Goal: Transaction & Acquisition: Purchase product/service

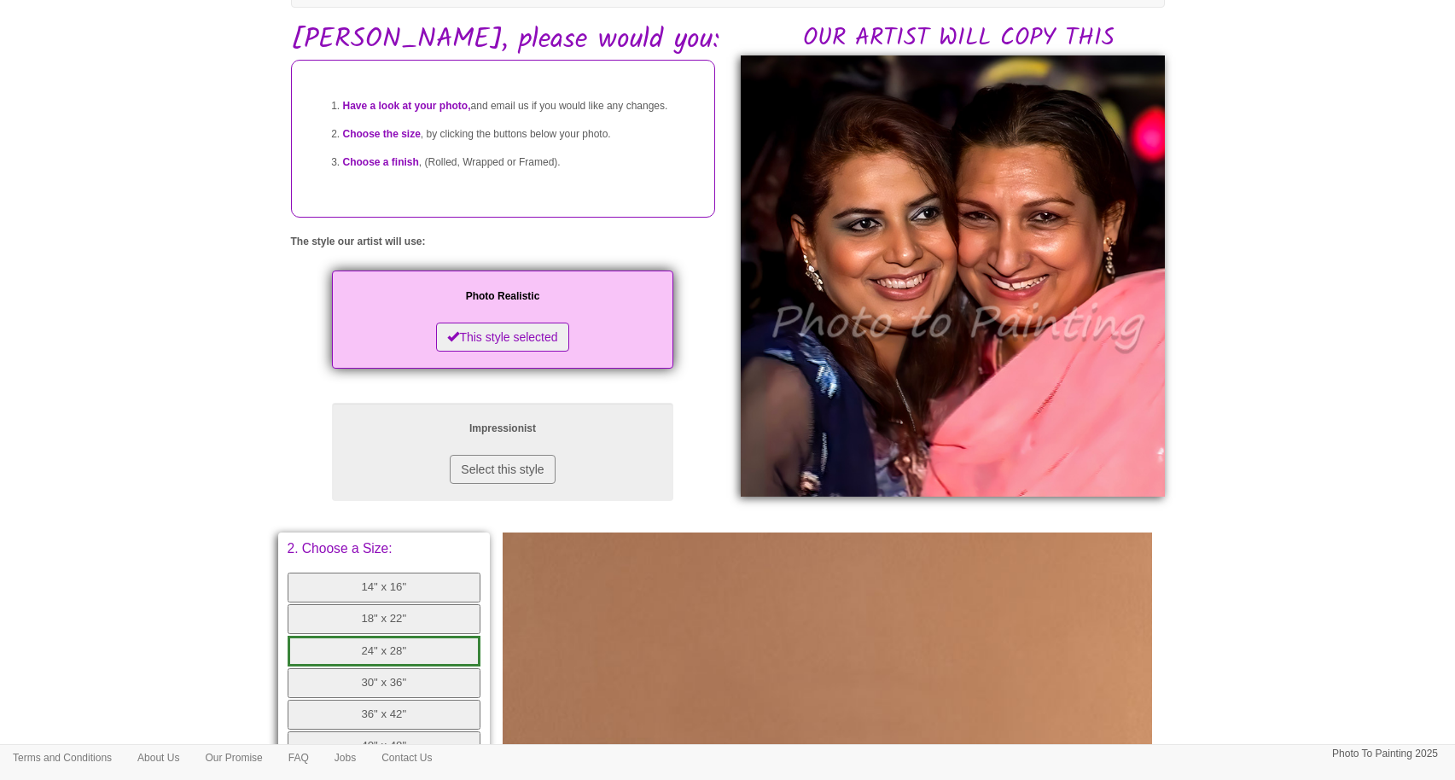
scroll to position [100, 0]
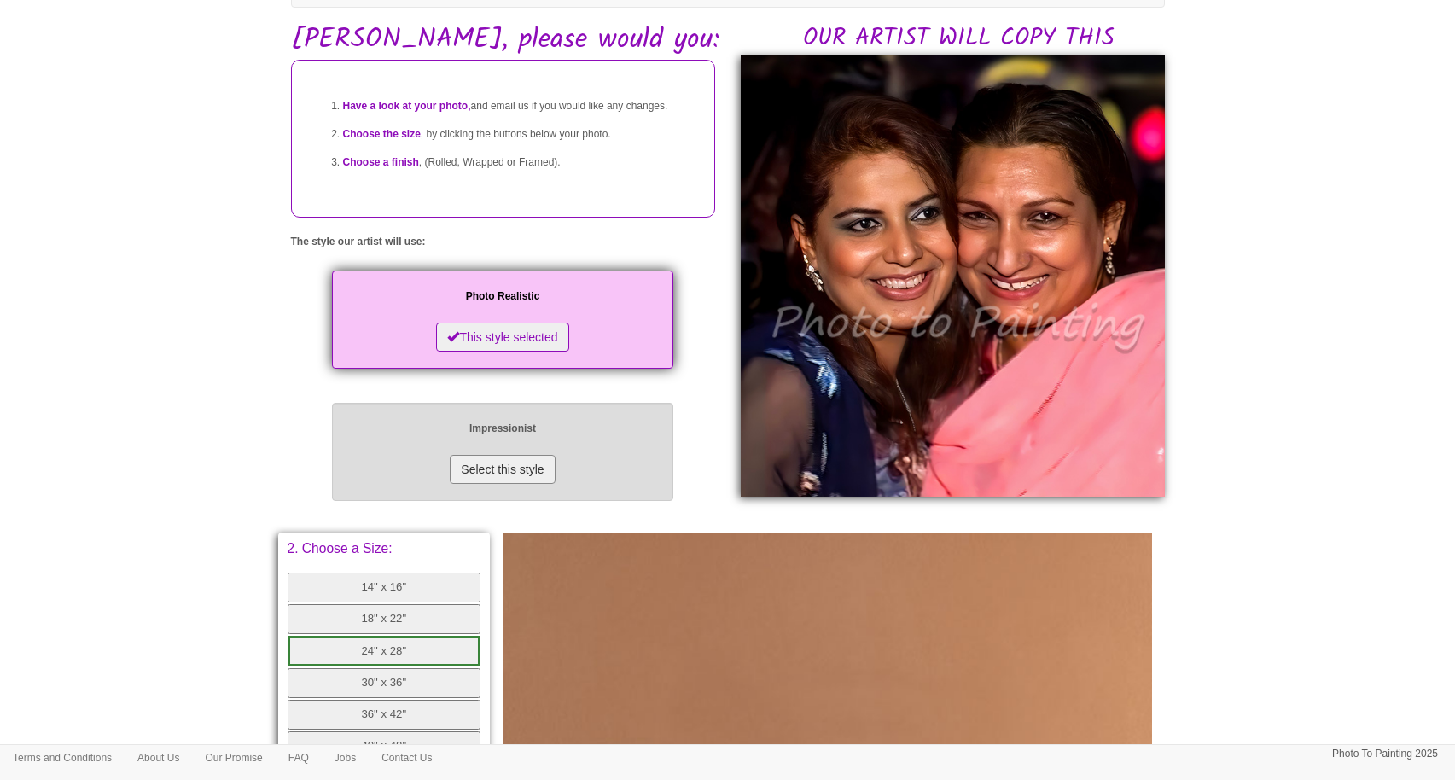
click at [527, 484] on button "Select this style" at bounding box center [502, 469] width 105 height 29
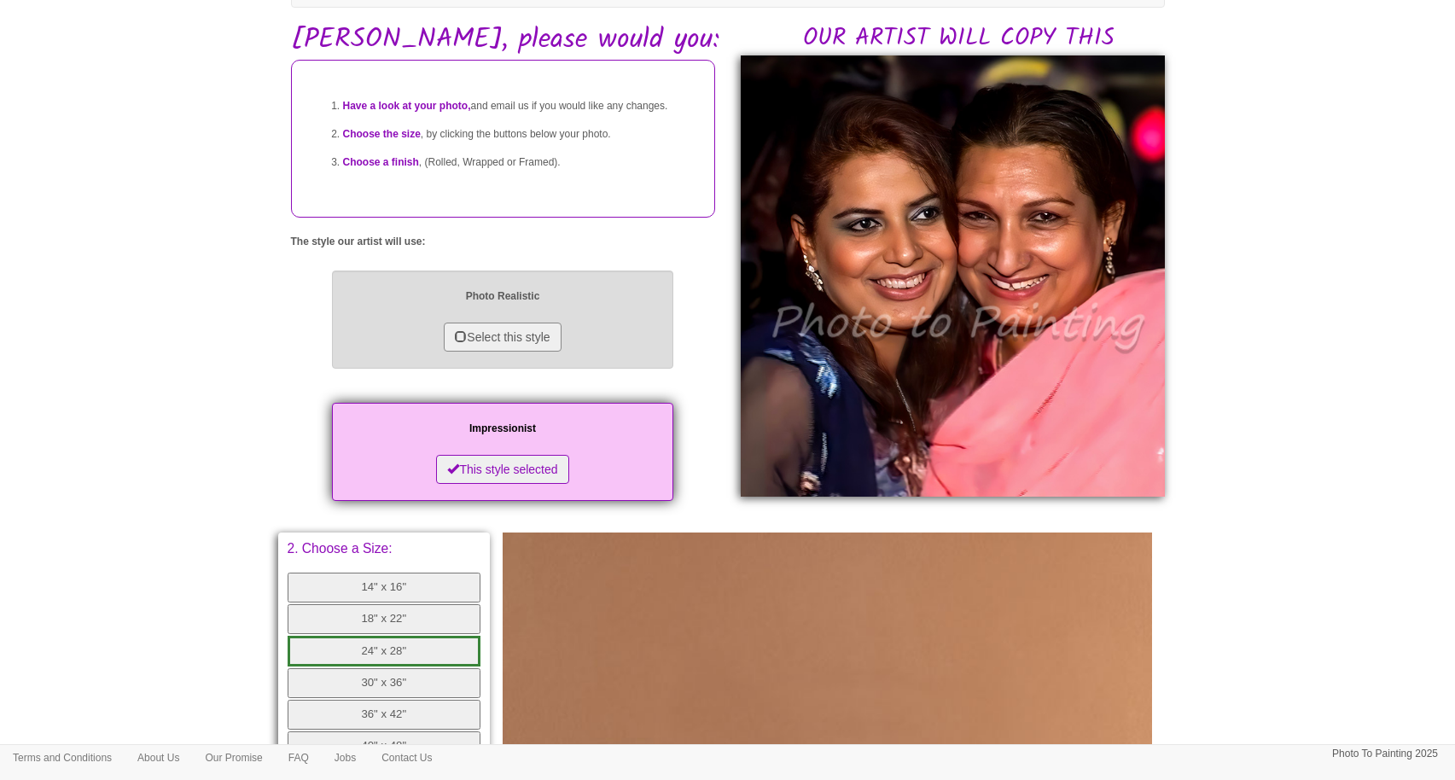
click at [557, 305] on p "Photo Realistic" at bounding box center [502, 297] width 307 height 18
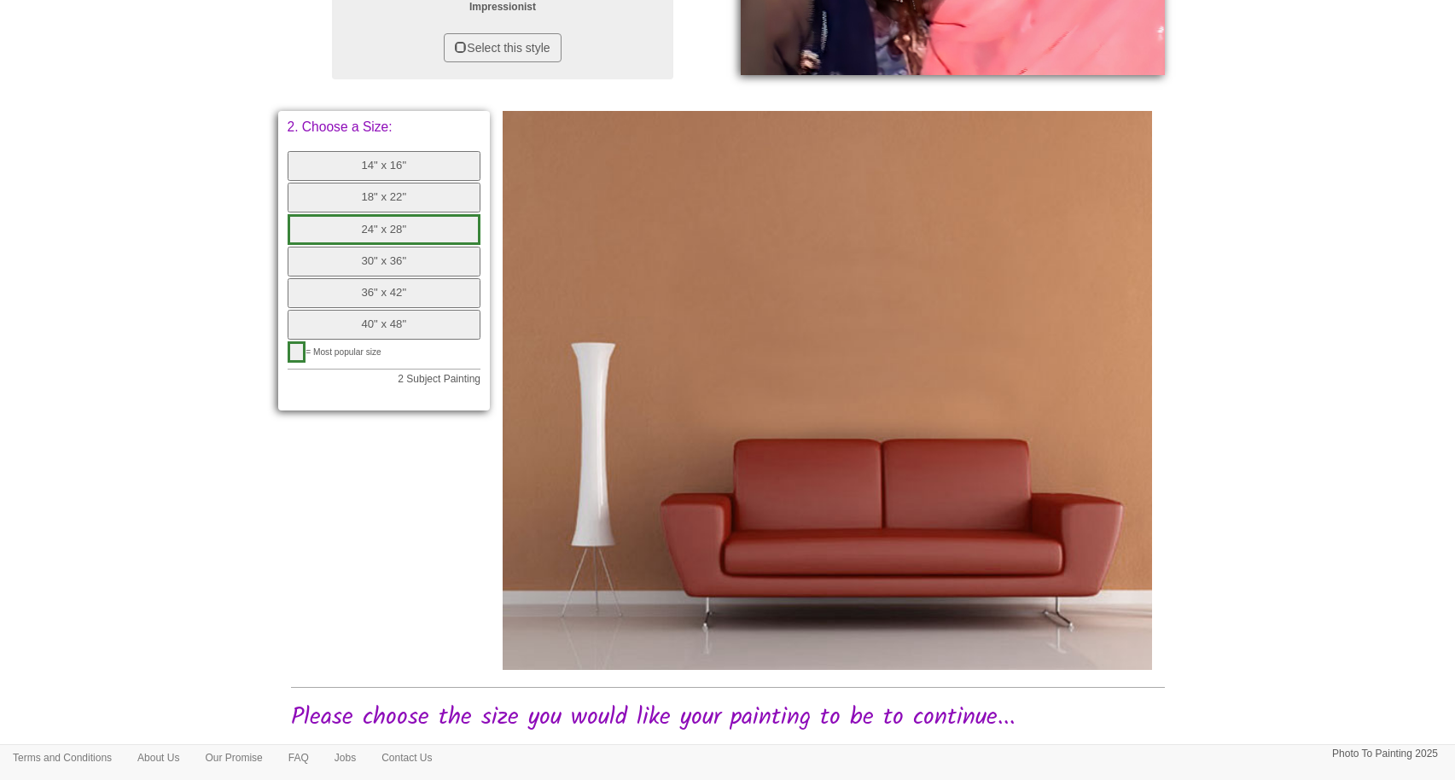
scroll to position [525, 0]
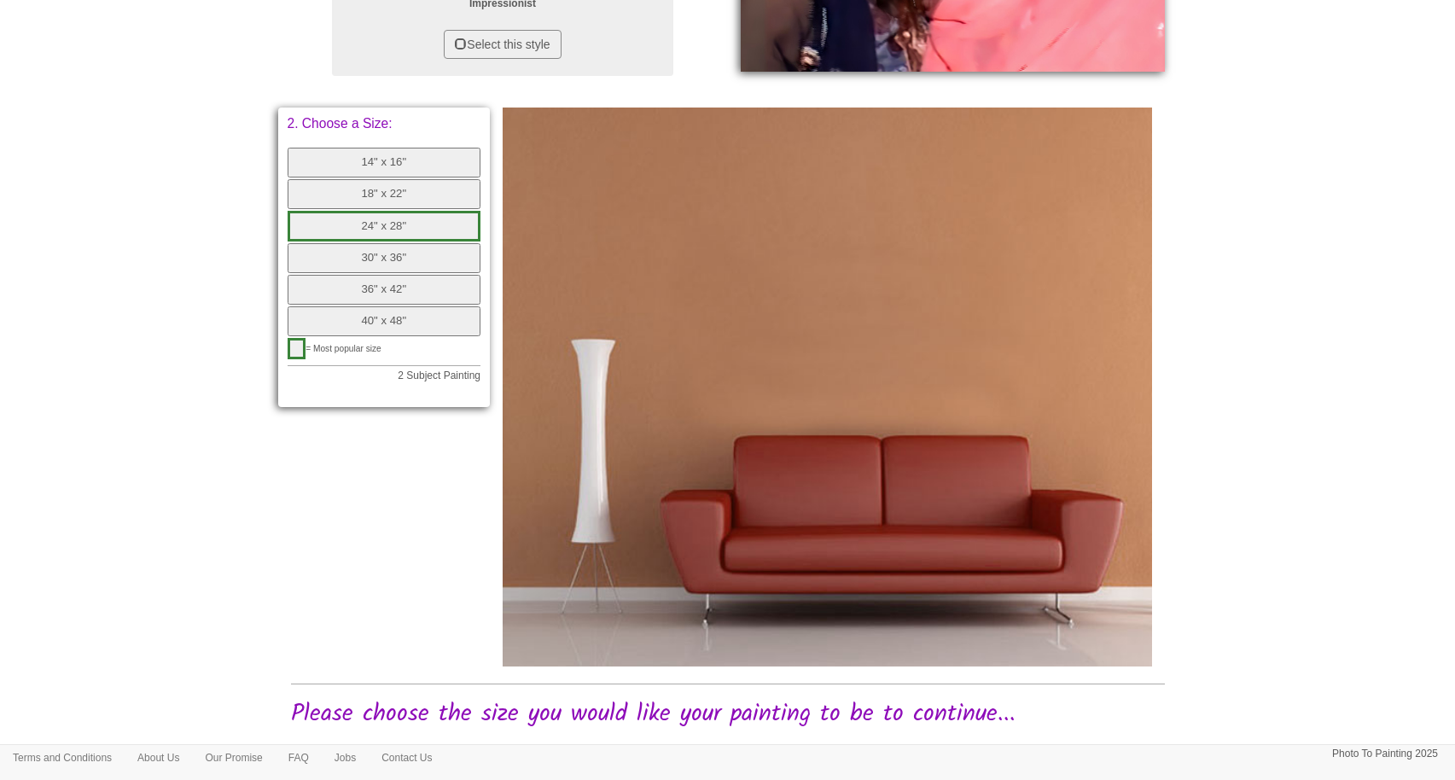
click at [417, 270] on button "30" x 36"" at bounding box center [385, 258] width 194 height 30
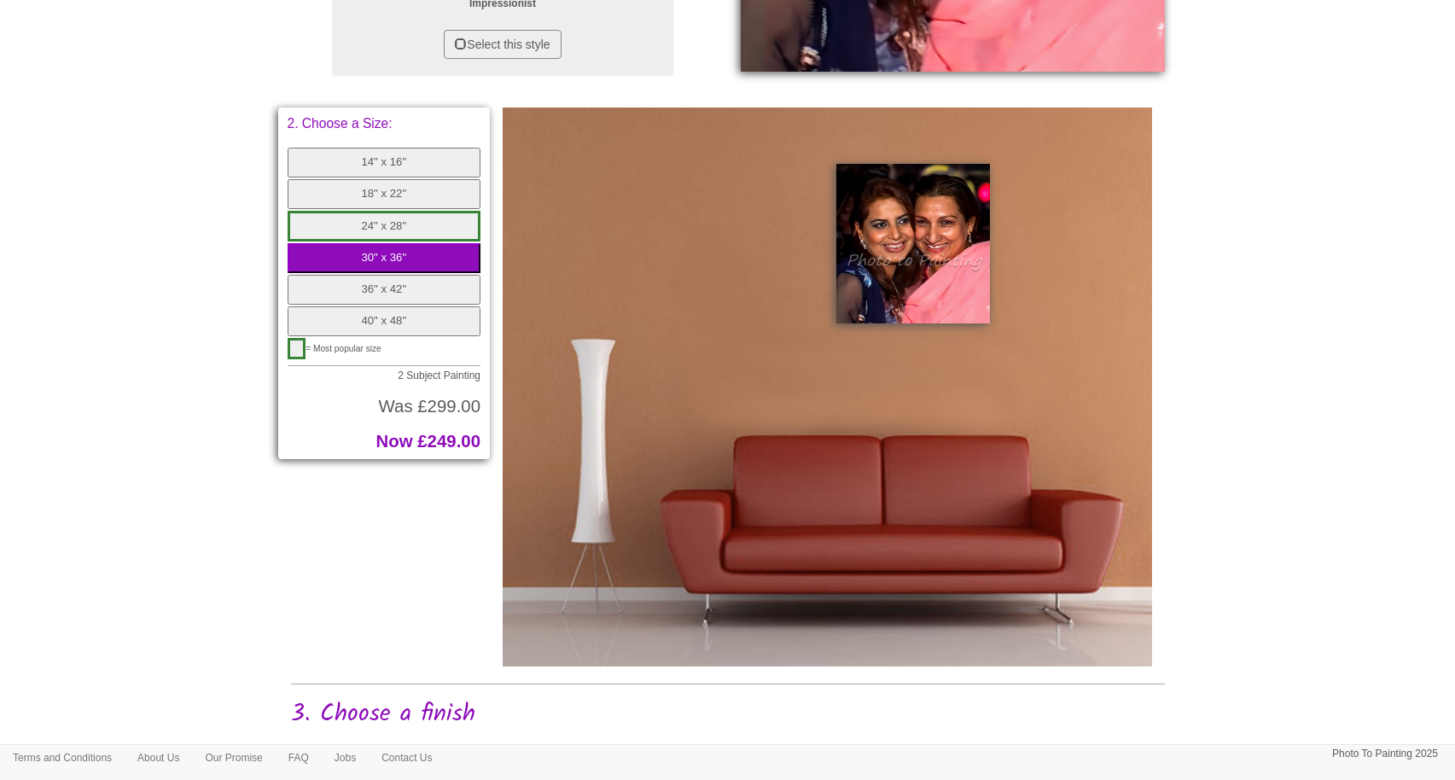
click at [409, 268] on button "30" x 36"" at bounding box center [385, 258] width 194 height 30
click at [409, 242] on button "24" x 28"" at bounding box center [385, 227] width 194 height 32
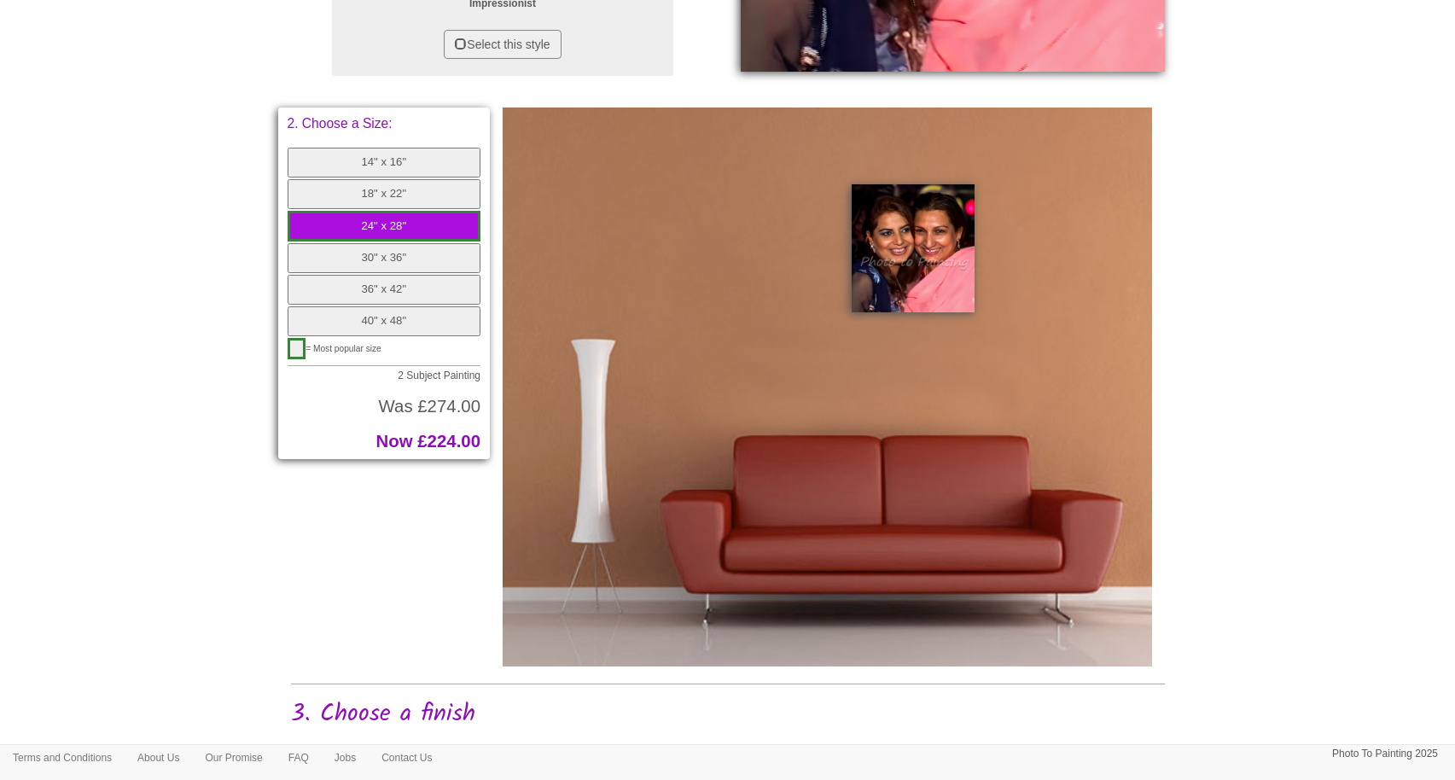
click at [296, 358] on button "button" at bounding box center [297, 348] width 19 height 21
click at [392, 265] on button "30" x 36"" at bounding box center [385, 258] width 194 height 30
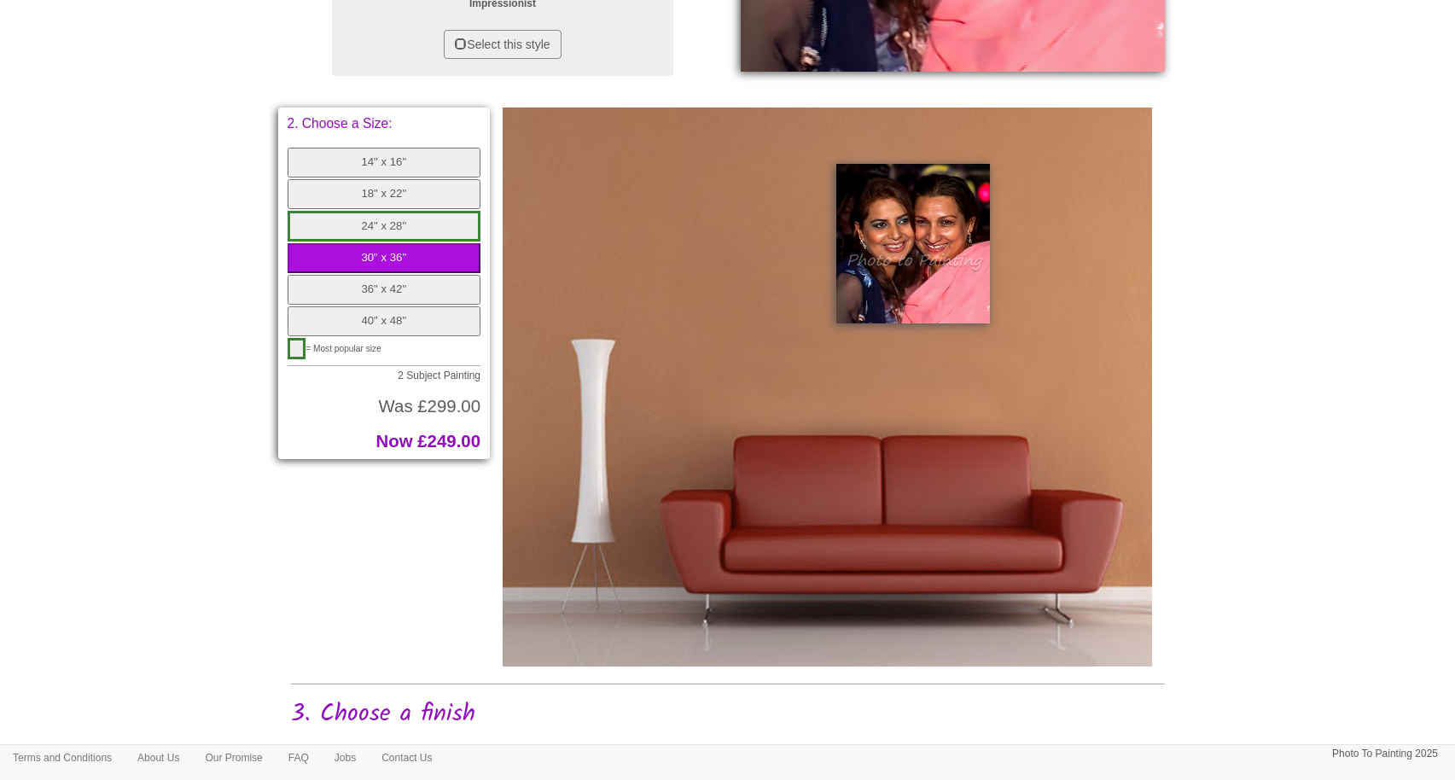
click at [388, 242] on button "24" x 28"" at bounding box center [385, 227] width 194 height 32
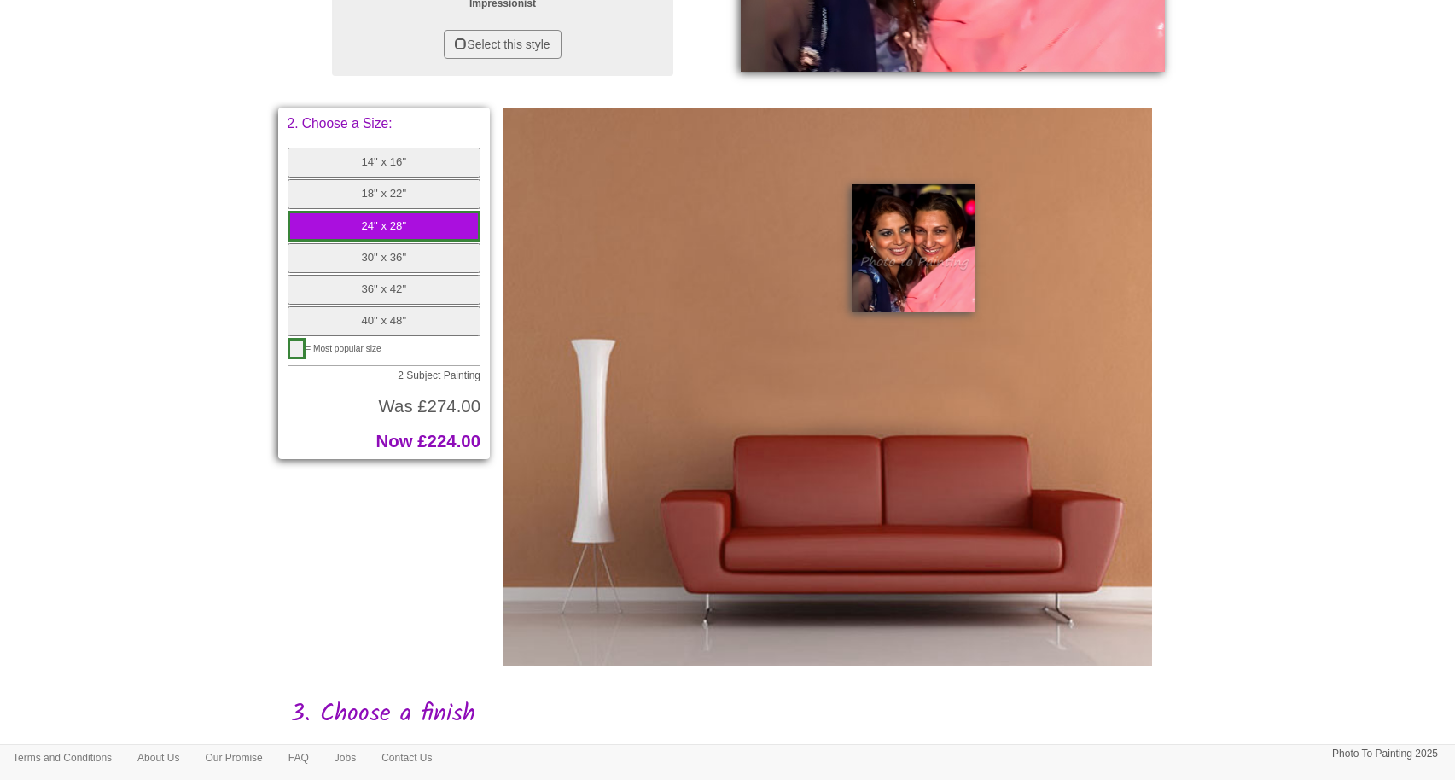
click at [386, 209] on button "18" x 22"" at bounding box center [385, 194] width 194 height 30
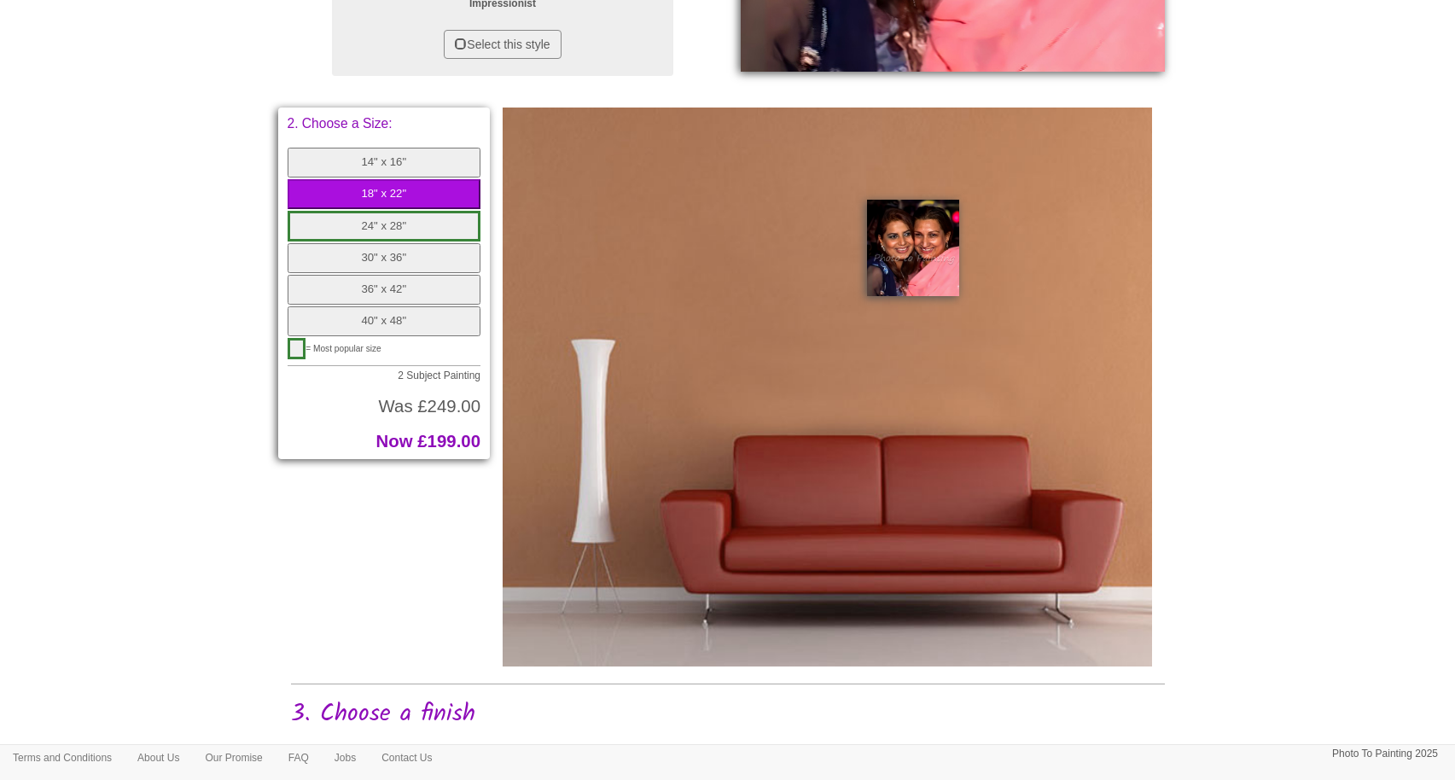
click at [393, 241] on button "24" x 28"" at bounding box center [385, 227] width 194 height 32
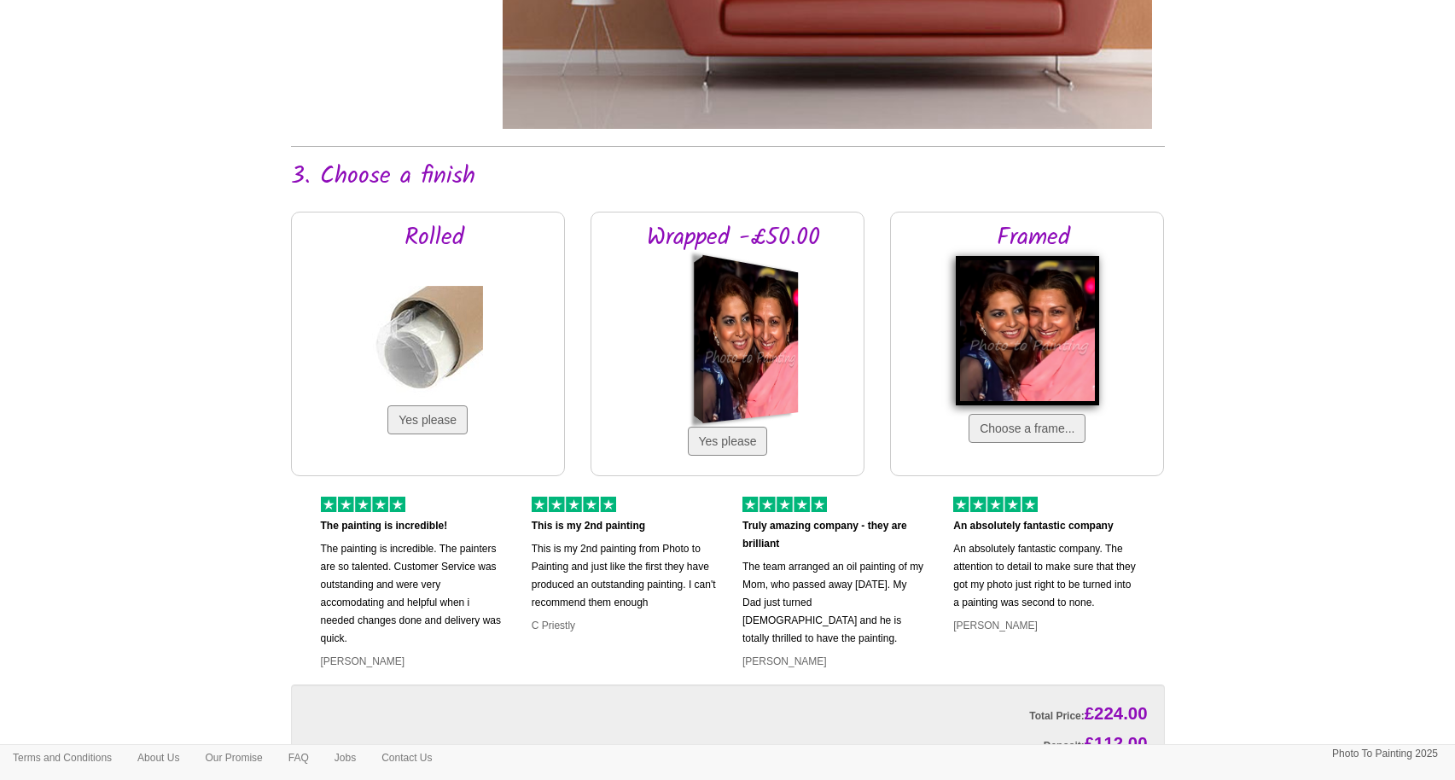
scroll to position [1062, 0]
click at [710, 396] on div at bounding box center [751, 339] width 96 height 168
click at [717, 456] on button "Yes please" at bounding box center [728, 441] width 80 height 29
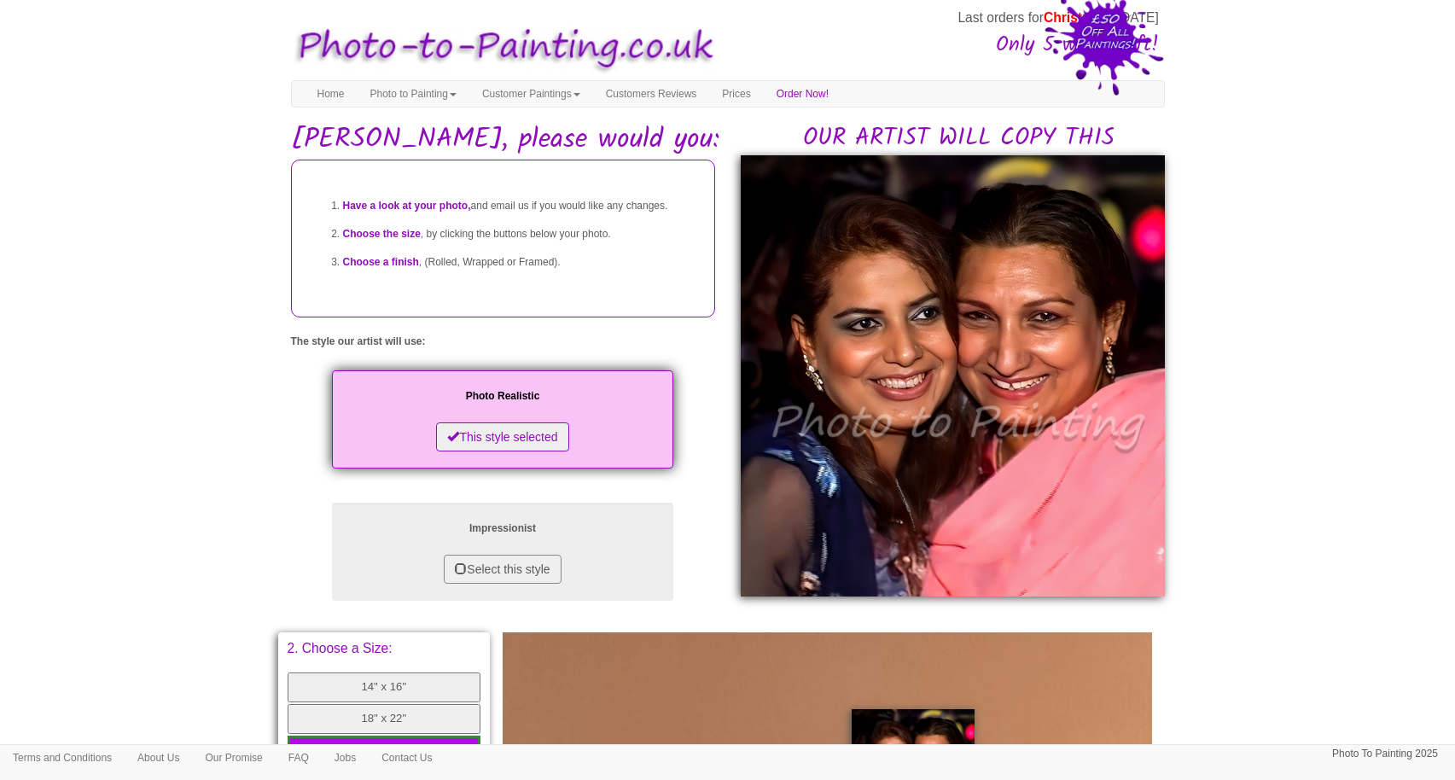
scroll to position [0, 0]
